Goal: Complete application form

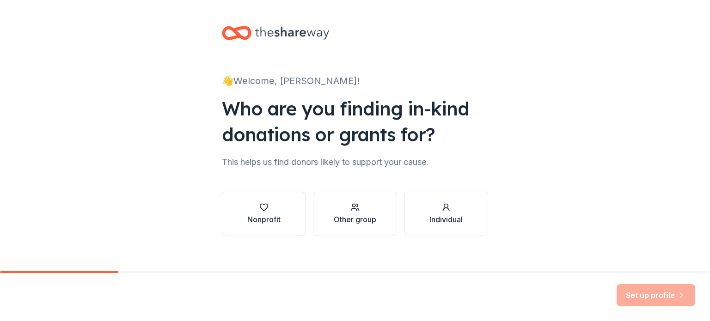
drag, startPoint x: 281, startPoint y: 210, endPoint x: 280, endPoint y: 216, distance: 5.6
click at [281, 214] on button "Nonprofit" at bounding box center [264, 214] width 84 height 44
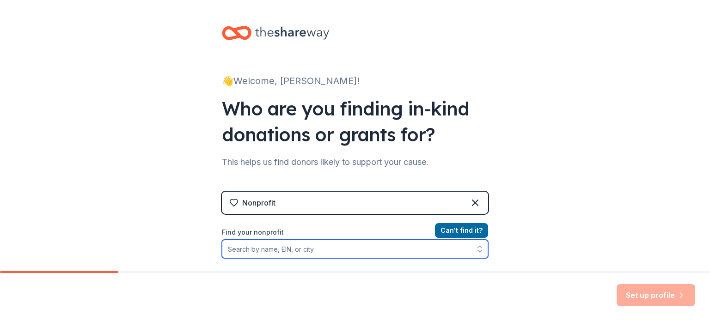
click at [347, 251] on input "Find your nonprofit" at bounding box center [355, 249] width 266 height 18
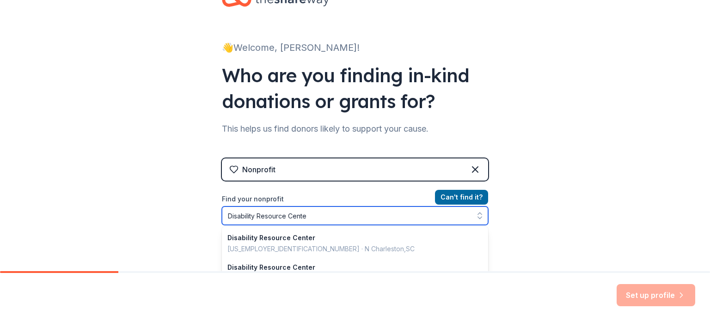
type input "Disability Resource Center"
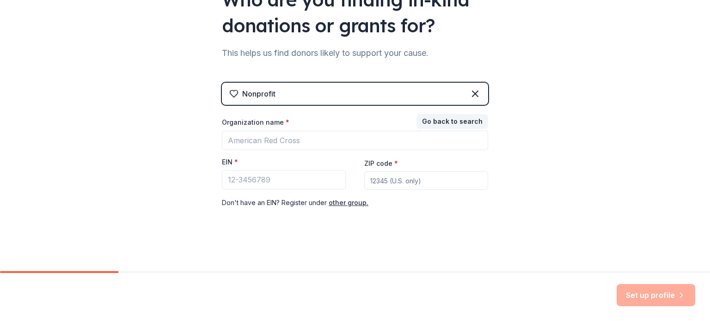
scroll to position [109, 0]
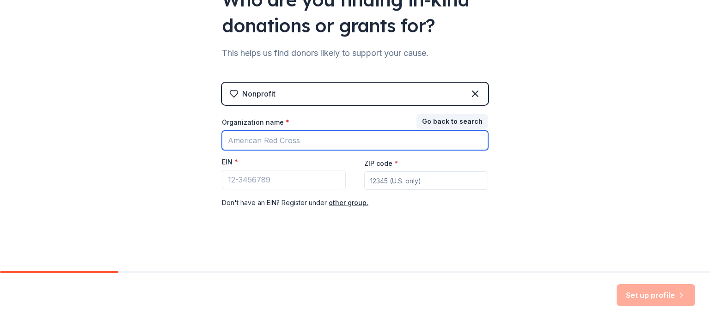
click at [257, 135] on input "Organization name *" at bounding box center [355, 140] width 266 height 19
type input "Disability Resource Center"
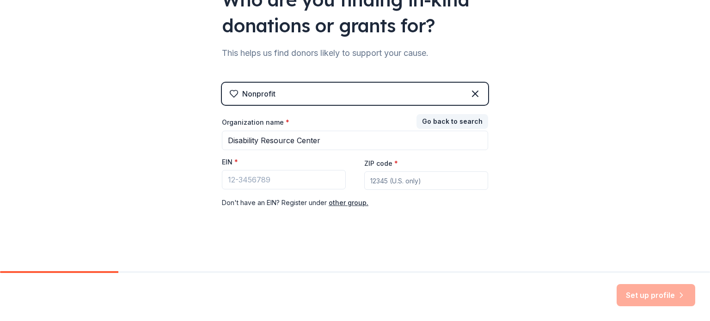
click at [412, 185] on input "ZIP code *" at bounding box center [426, 181] width 124 height 18
type input "60435"
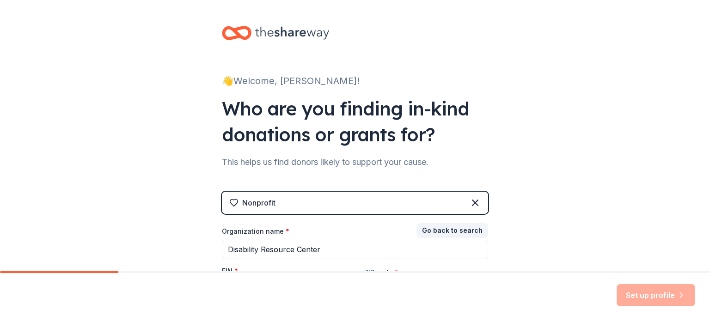
scroll to position [0, 0]
